Goal: Task Accomplishment & Management: Manage account settings

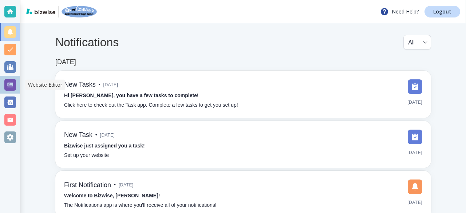
click at [9, 87] on div at bounding box center [10, 85] width 12 height 12
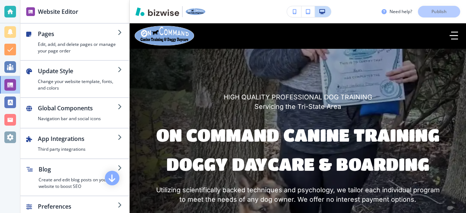
click at [69, 44] on h4 "Edit, add, and delete pages or manage your page order" at bounding box center [78, 47] width 80 height 13
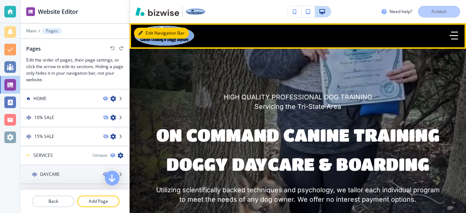
click at [147, 32] on button "Edit Navigation Bar" at bounding box center [161, 33] width 55 height 11
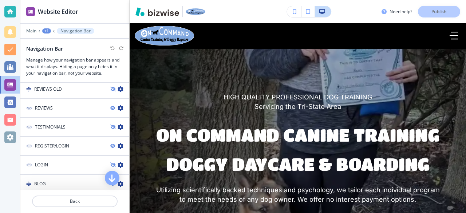
scroll to position [476, 0]
click at [118, 143] on icon "button" at bounding box center [121, 146] width 6 height 6
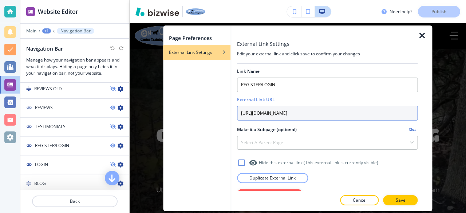
drag, startPoint x: 337, startPoint y: 113, endPoint x: 226, endPoint y: 109, distance: 111.2
click at [226, 109] on div "Page Preferences External Link Settings External Link Settings Edit your extern…" at bounding box center [297, 119] width 269 height 186
paste input "[DOMAIN_NAME][URL]"
type input "[URL][DOMAIN_NAME]"
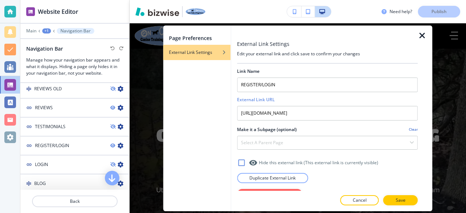
click at [397, 202] on p "Save" at bounding box center [401, 200] width 10 height 7
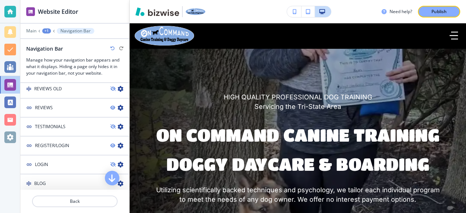
click at [431, 14] on div "Publish" at bounding box center [439, 11] width 23 height 7
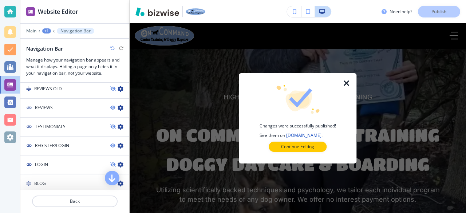
click at [309, 147] on p "Continue Editing" at bounding box center [297, 147] width 33 height 7
